Goal: Find specific page/section: Locate a particular part of the current website

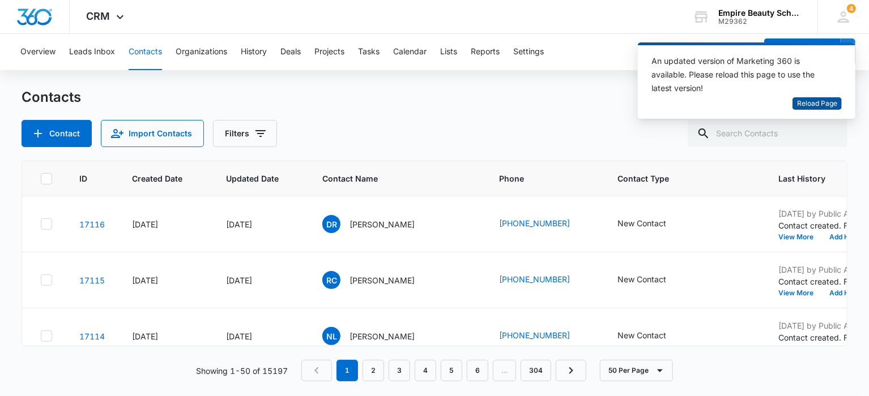
click at [825, 102] on span "Reload Page" at bounding box center [817, 104] width 40 height 11
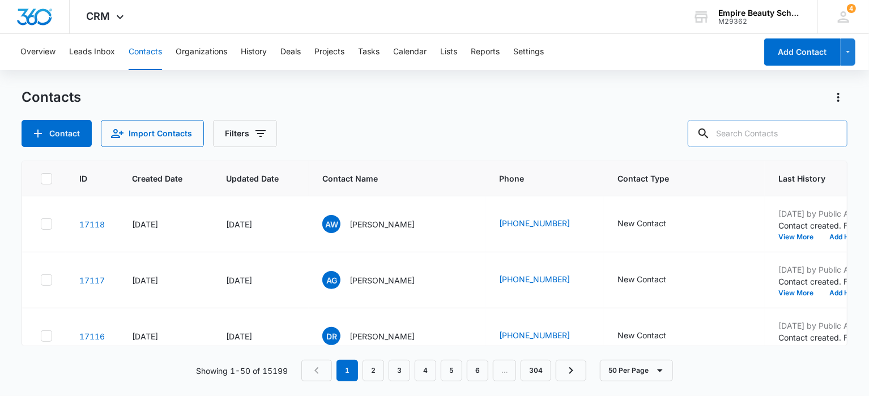
click at [764, 131] on input "text" at bounding box center [768, 133] width 160 height 27
type input "Peacock"
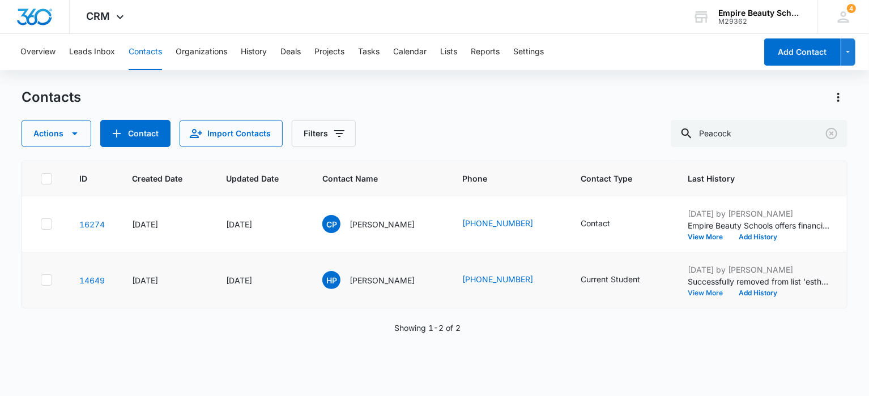
click at [688, 292] on button "View More" at bounding box center [709, 293] width 43 height 7
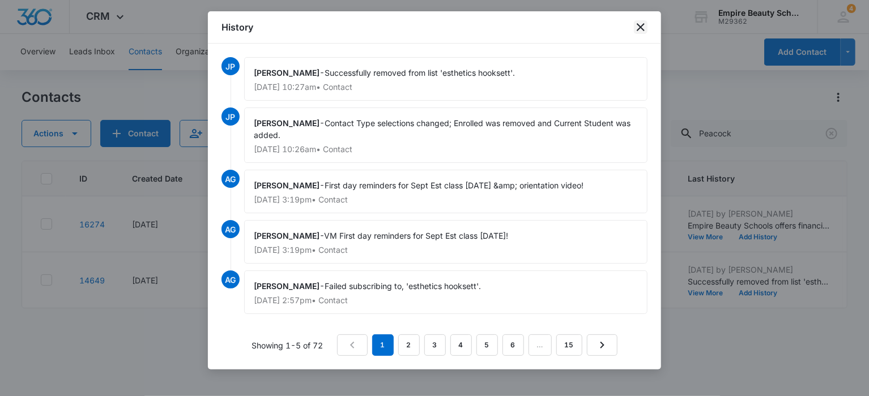
click at [645, 26] on icon "close" at bounding box center [641, 27] width 14 height 14
